Goal: Transaction & Acquisition: Purchase product/service

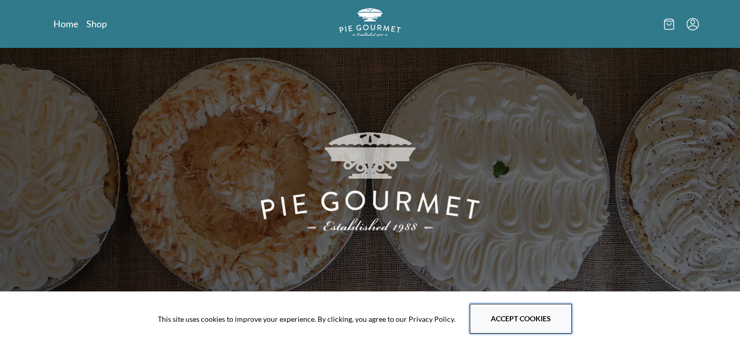
click at [509, 318] on button "Accept cookies" at bounding box center [521, 318] width 102 height 30
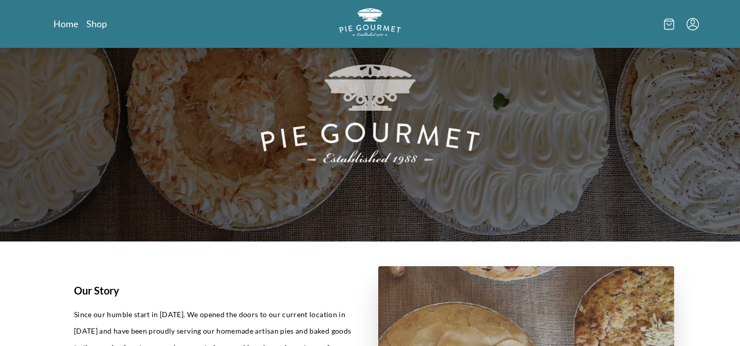
scroll to position [183, 0]
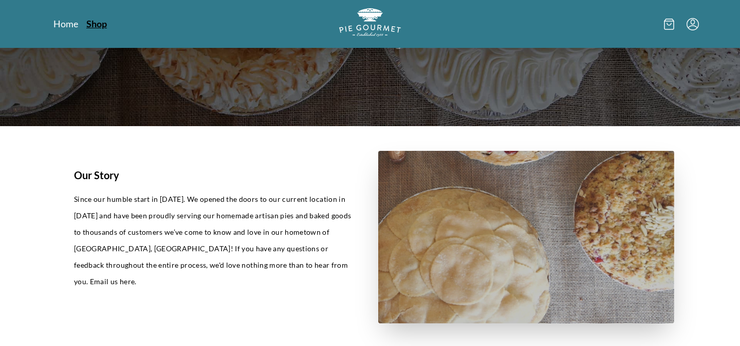
click at [104, 24] on link "Shop" at bounding box center [96, 23] width 21 height 12
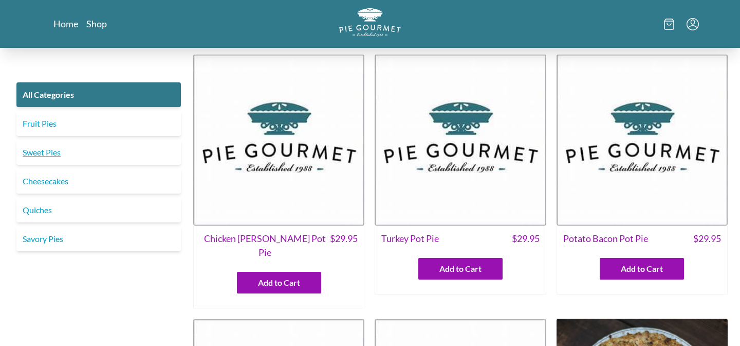
click at [104, 147] on link "Sweet Pies" at bounding box center [98, 152] width 165 height 25
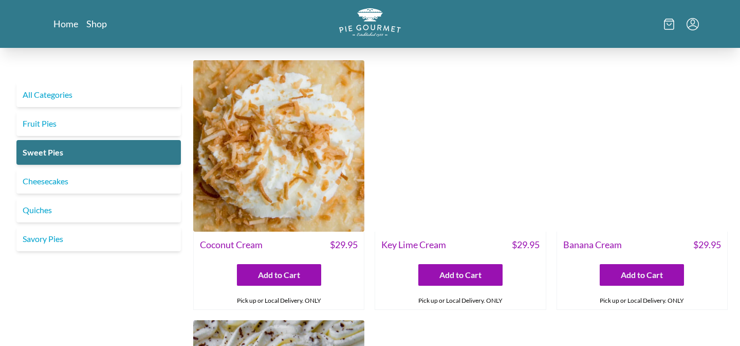
scroll to position [5, 0]
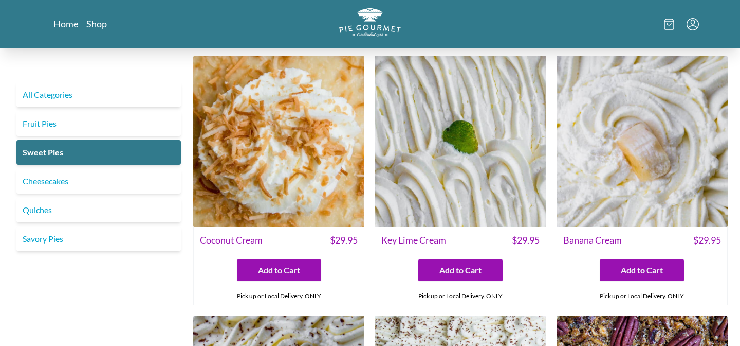
click at [615, 166] on img at bounding box center [642, 141] width 171 height 171
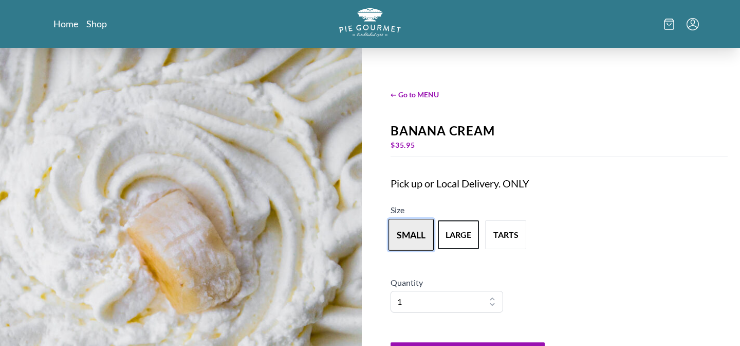
click at [419, 234] on button "small" at bounding box center [411, 235] width 45 height 32
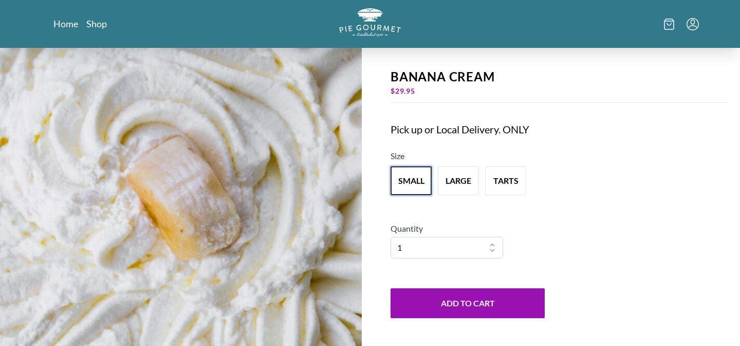
scroll to position [52, 0]
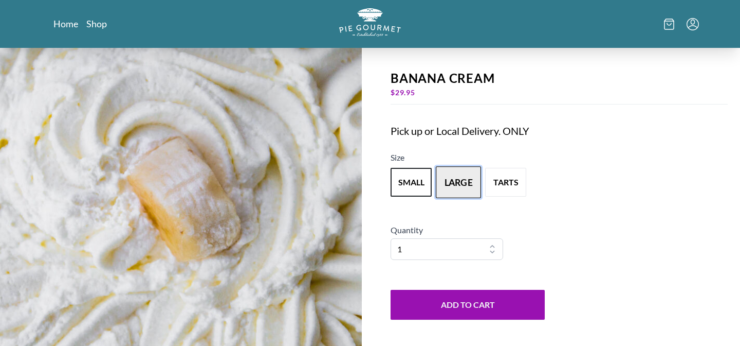
click at [460, 180] on button "large" at bounding box center [458, 182] width 45 height 32
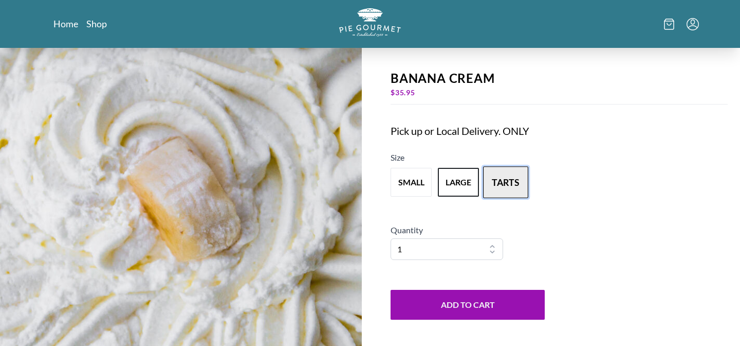
click at [497, 181] on button "tarts" at bounding box center [505, 182] width 45 height 32
click at [462, 182] on button "large" at bounding box center [458, 182] width 45 height 32
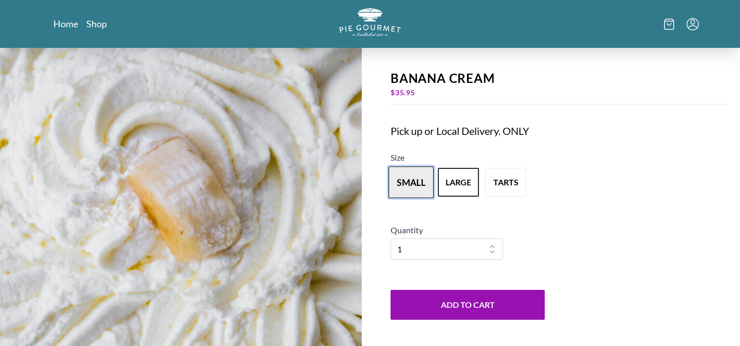
click at [417, 188] on button "small" at bounding box center [411, 182] width 45 height 32
click at [451, 185] on button "large" at bounding box center [458, 182] width 45 height 32
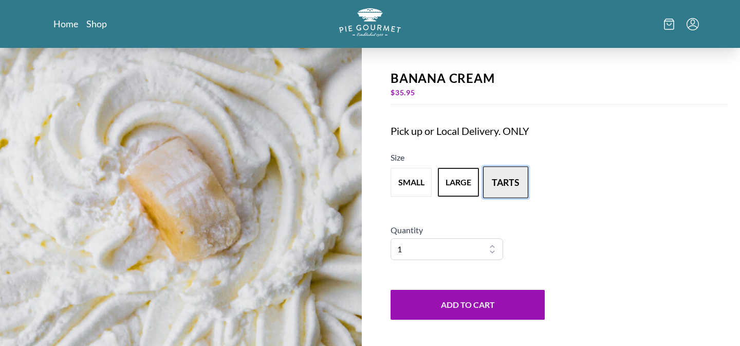
click at [497, 184] on button "tarts" at bounding box center [505, 182] width 45 height 32
click at [102, 23] on link "Shop" at bounding box center [96, 23] width 21 height 12
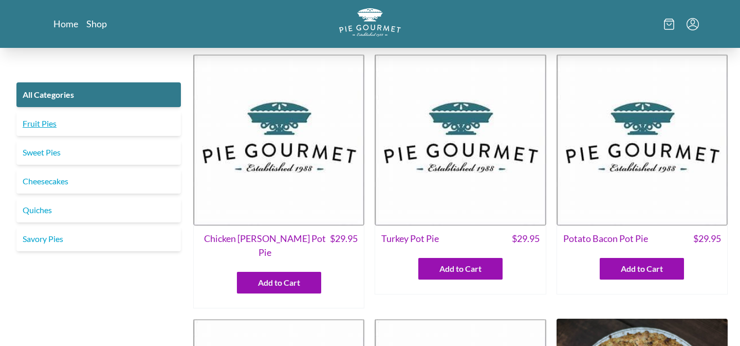
click at [118, 132] on link "Fruit Pies" at bounding box center [98, 123] width 165 height 25
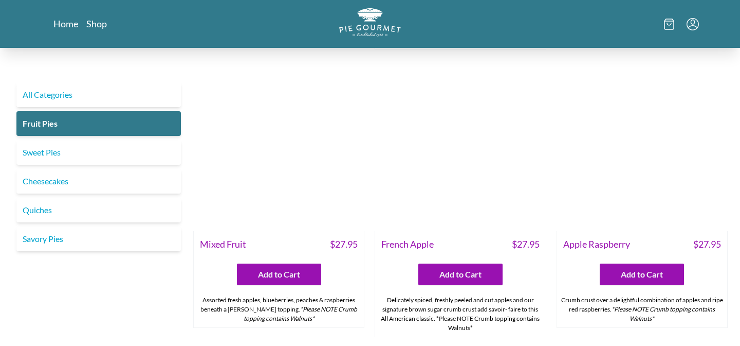
scroll to position [852, 0]
